Goal: Task Accomplishment & Management: Use online tool/utility

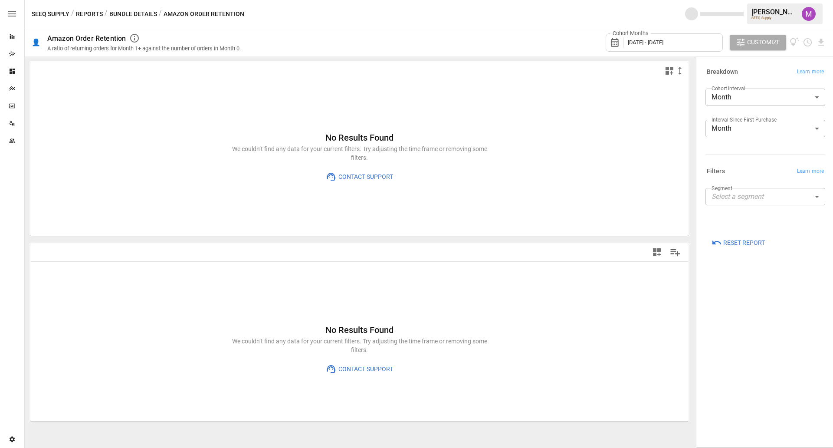
type input "**********"
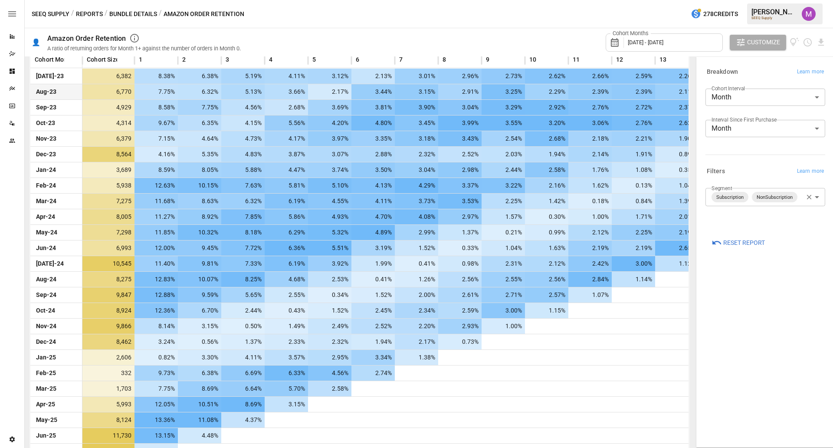
scroll to position [235, 0]
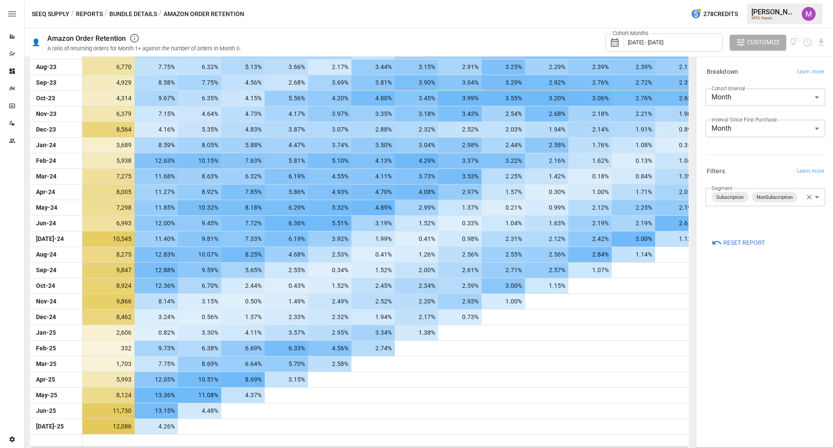
click at [645, 48] on div "Cohort Months [DATE] - [DATE]" at bounding box center [664, 42] width 117 height 18
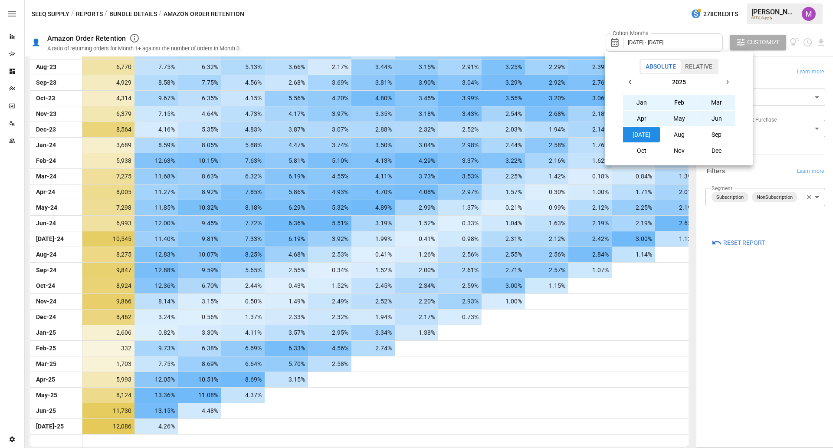
click at [629, 82] on icon "button" at bounding box center [630, 82] width 7 height 7
click at [680, 135] on button "Aug" at bounding box center [679, 135] width 37 height 16
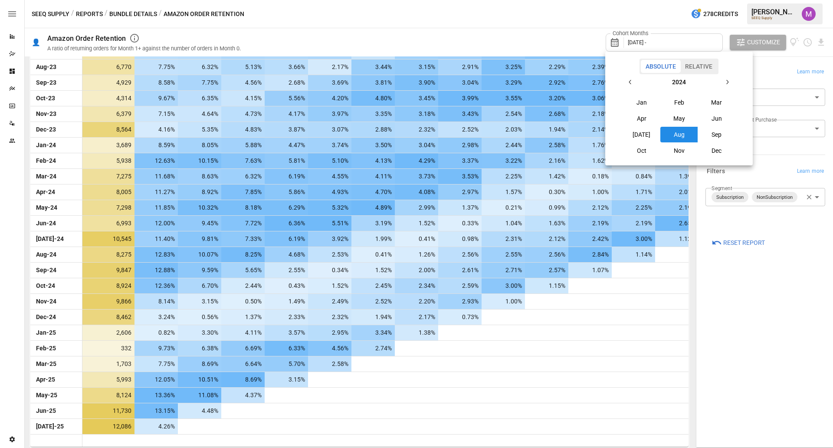
click at [729, 79] on icon "button" at bounding box center [727, 82] width 7 height 7
click at [678, 132] on button "Aug" at bounding box center [679, 135] width 37 height 16
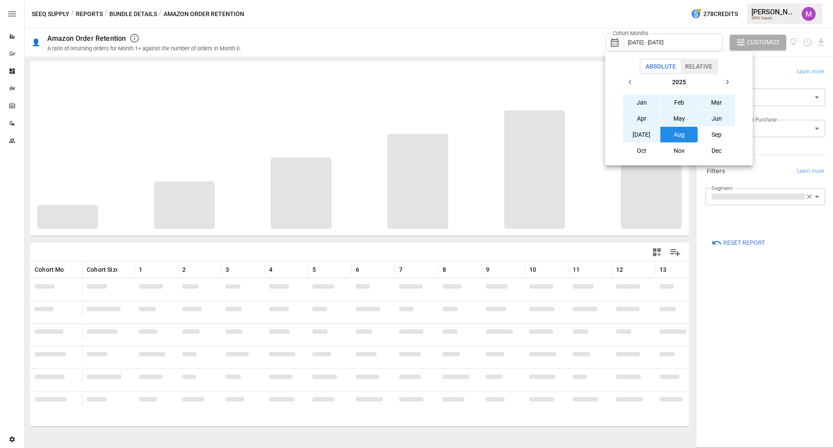
click at [458, 43] on div at bounding box center [416, 224] width 833 height 448
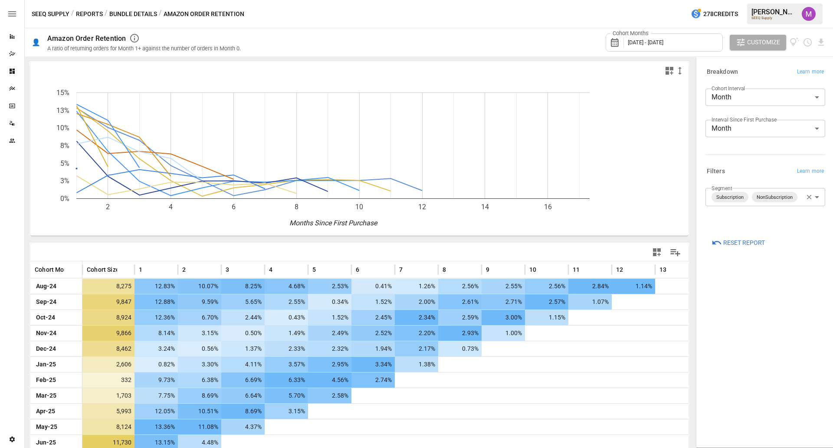
scroll to position [32, 0]
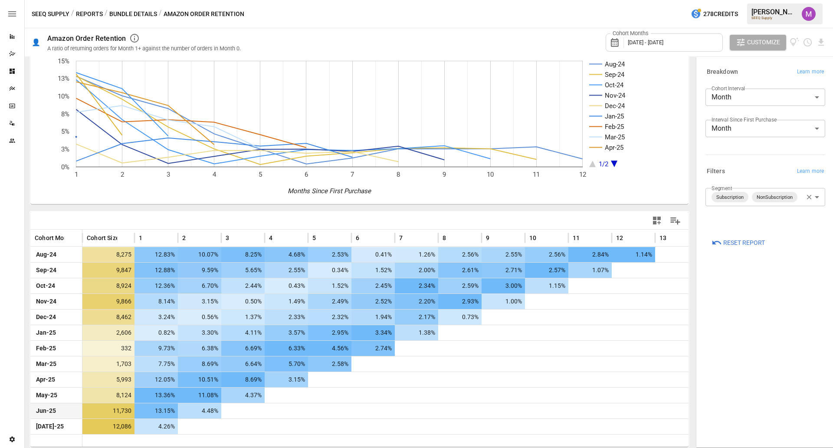
drag, startPoint x: 179, startPoint y: 428, endPoint x: 140, endPoint y: 405, distance: 45.2
click at [140, 405] on div "Aug-24 8,275 12.83% 10.07% 8.25% 4.68% 2.53% 0.41% 1.26% 2.56% 2.55% 2.56% 2.84…" at bounding box center [364, 341] width 668 height 188
click at [135, 11] on button "Bundle Details" at bounding box center [133, 14] width 48 height 11
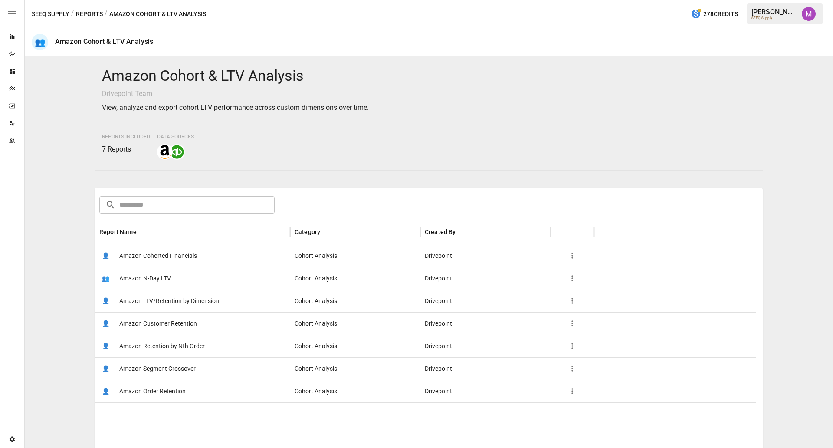
click at [165, 320] on span "Amazon Customer Retention" at bounding box center [158, 324] width 78 height 22
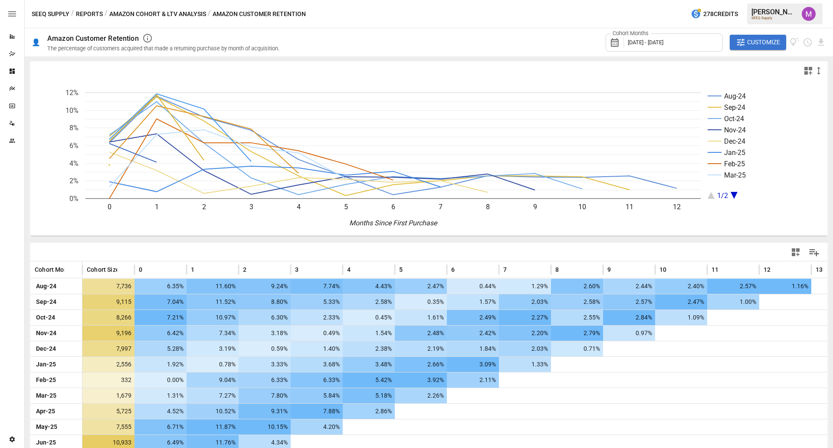
click at [765, 43] on span "Customize" at bounding box center [763, 42] width 33 height 11
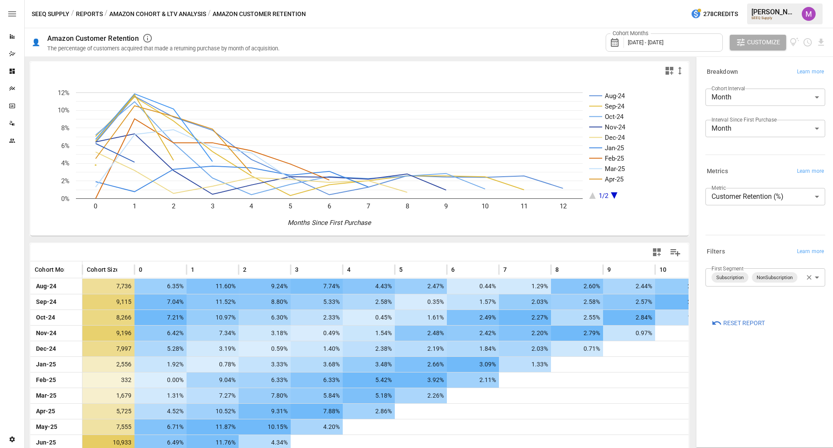
scroll to position [47, 0]
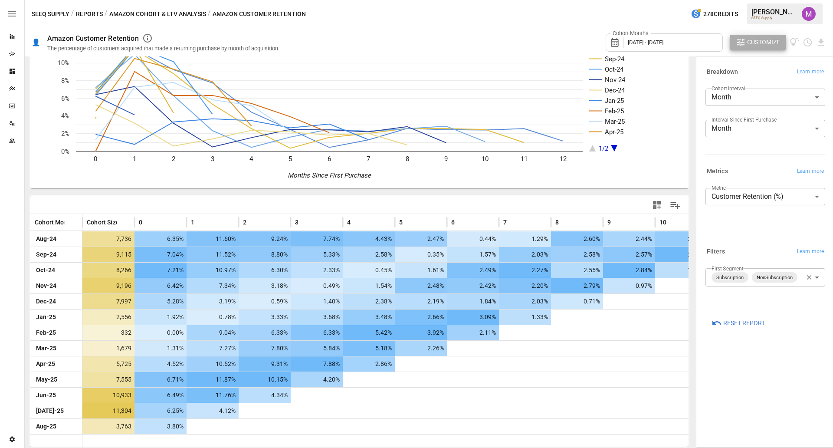
click at [751, 51] on div "Cohort Months [DATE] - [DATE] Customize" at bounding box center [716, 42] width 221 height 28
click at [757, 33] on div "Cohort Months [DATE] - [DATE] Customize" at bounding box center [716, 42] width 221 height 28
click at [754, 38] on span "Customize" at bounding box center [763, 42] width 33 height 11
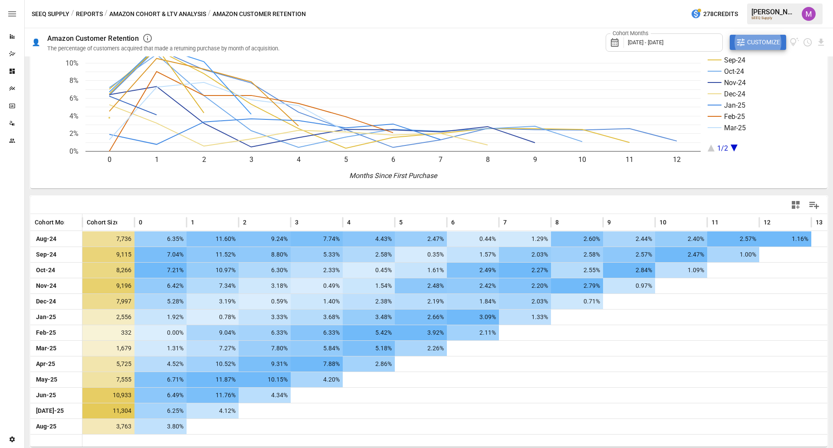
click at [453, 190] on div "Aug-24 Sep-24 Oct-24 Nov-24 Dec-24 Jan-25 Feb-25 Mar-25 1/2 0 1 2 3 4 5 6 7 8 9…" at bounding box center [429, 229] width 802 height 432
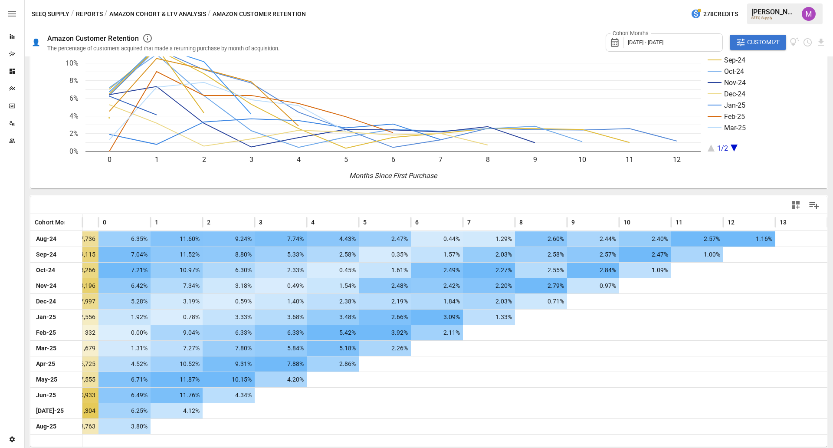
click at [764, 51] on div "Cohort Months [DATE] - [DATE] Customize" at bounding box center [716, 42] width 221 height 28
click at [763, 46] on span "Customize" at bounding box center [763, 42] width 33 height 11
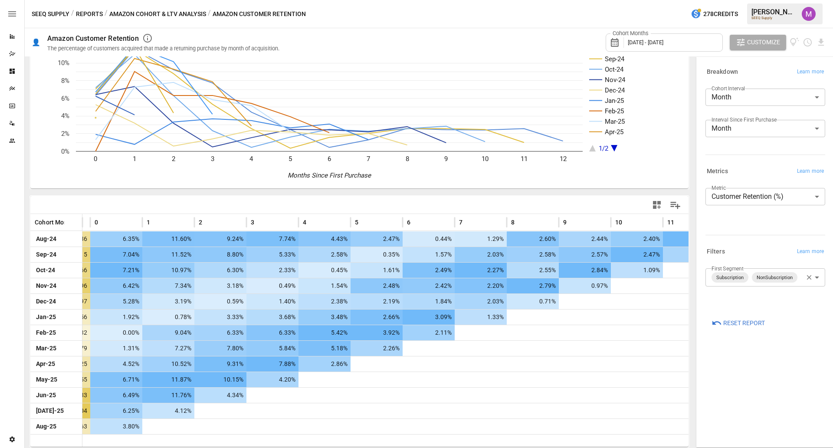
click at [794, 0] on body "Reports Dazzler Studio Dashboards Plans SmartModel ™ Data Sources Team Settings…" at bounding box center [416, 0] width 833 height 0
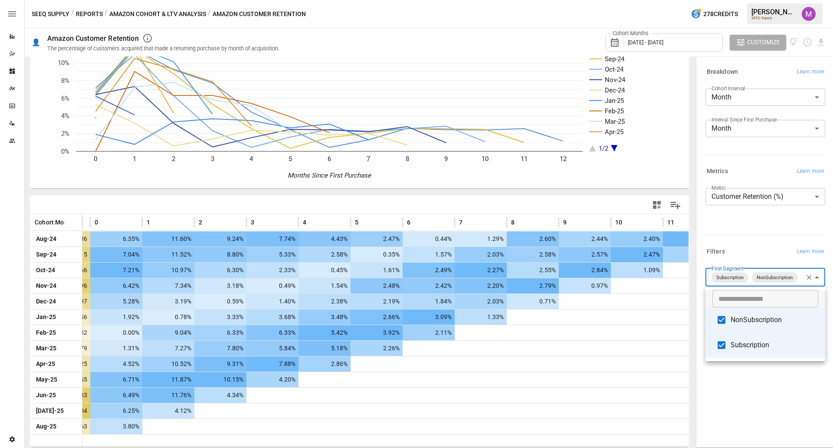
type input "**********"
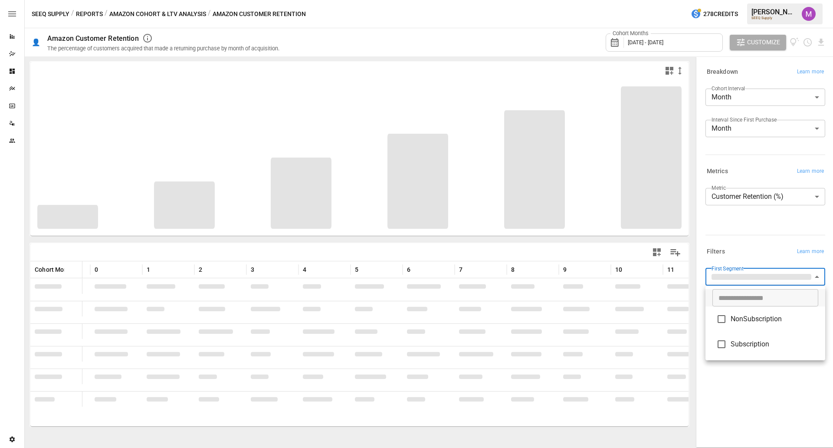
click at [734, 323] on span "NonSubscription" at bounding box center [775, 319] width 88 height 10
type input "**********"
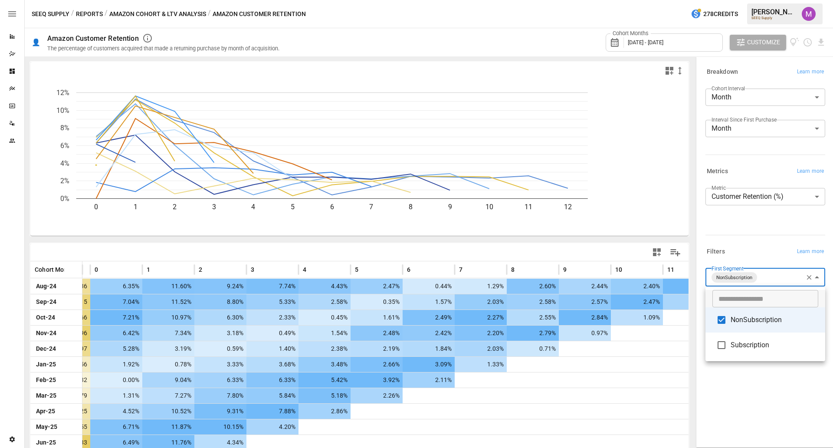
click at [774, 243] on div at bounding box center [416, 224] width 833 height 448
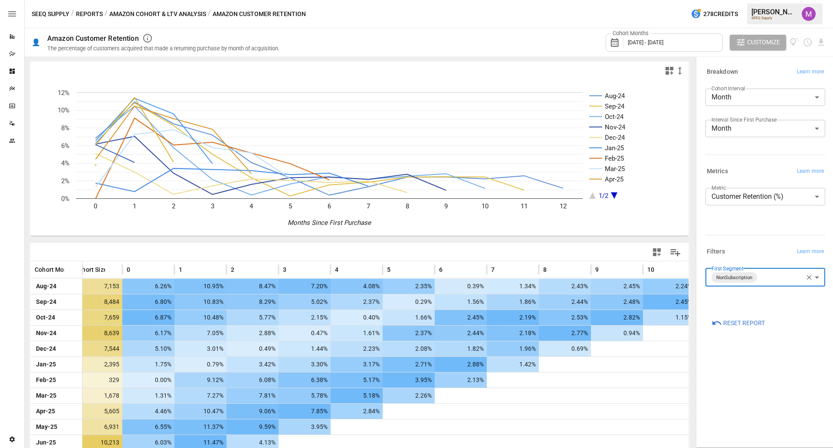
scroll to position [47, 0]
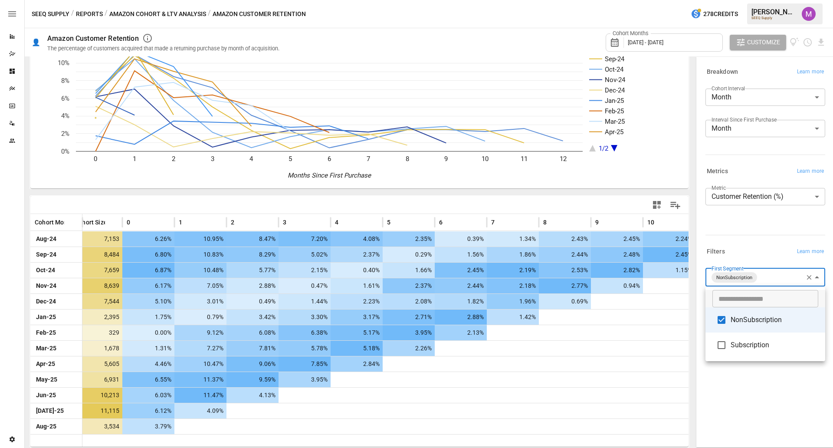
click at [760, 0] on body "Reports Dazzler Studio Dashboards Plans SmartModel ™ Data Sources Team Settings…" at bounding box center [416, 0] width 833 height 0
click at [721, 330] on li "NonSubscription" at bounding box center [766, 319] width 120 height 25
click at [747, 280] on div at bounding box center [416, 224] width 833 height 448
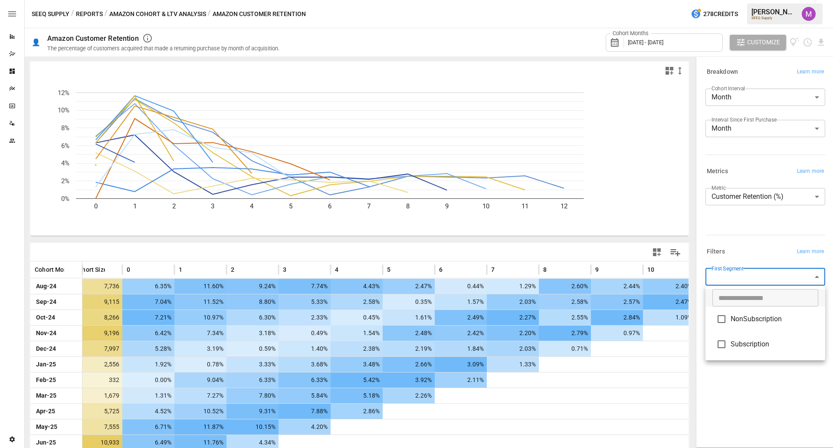
click at [743, 0] on body "Reports Dazzler Studio Dashboards Plans SmartModel ™ Data Sources Team Settings…" at bounding box center [416, 0] width 833 height 0
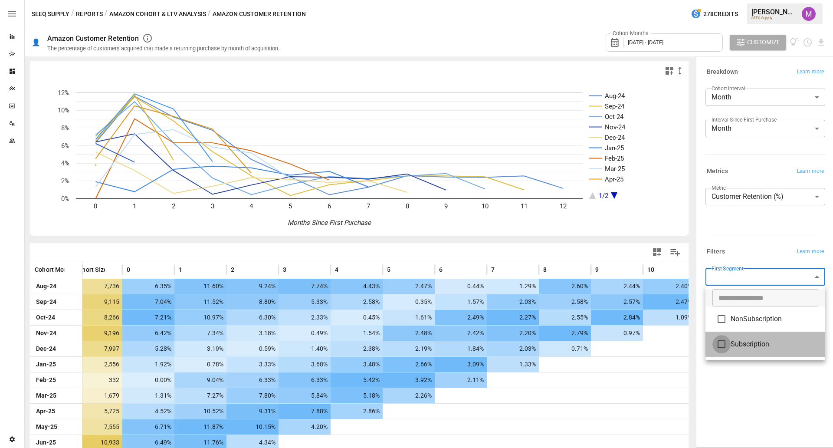
type input "**********"
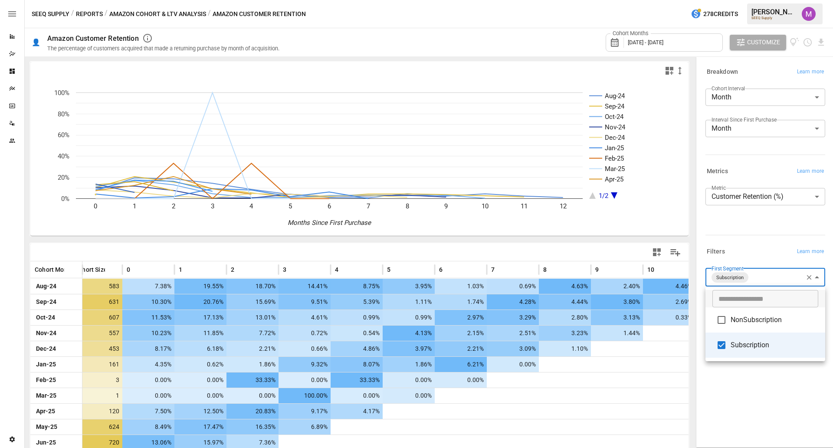
click at [480, 245] on div at bounding box center [416, 224] width 833 height 448
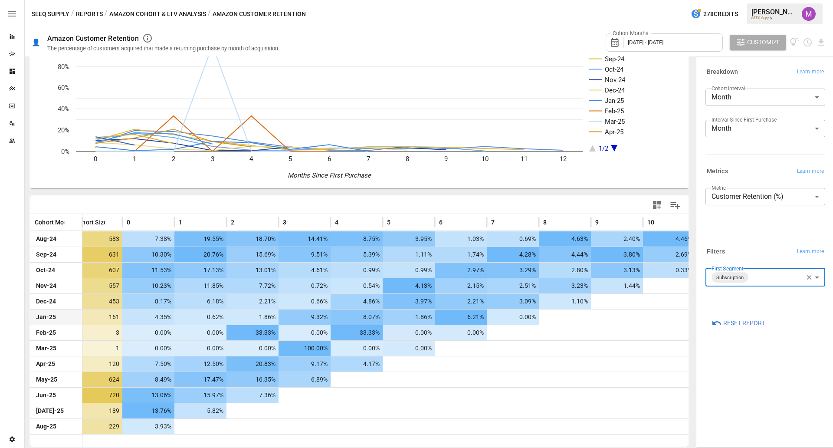
scroll to position [47, 0]
